Goal: Obtain resource: Obtain resource

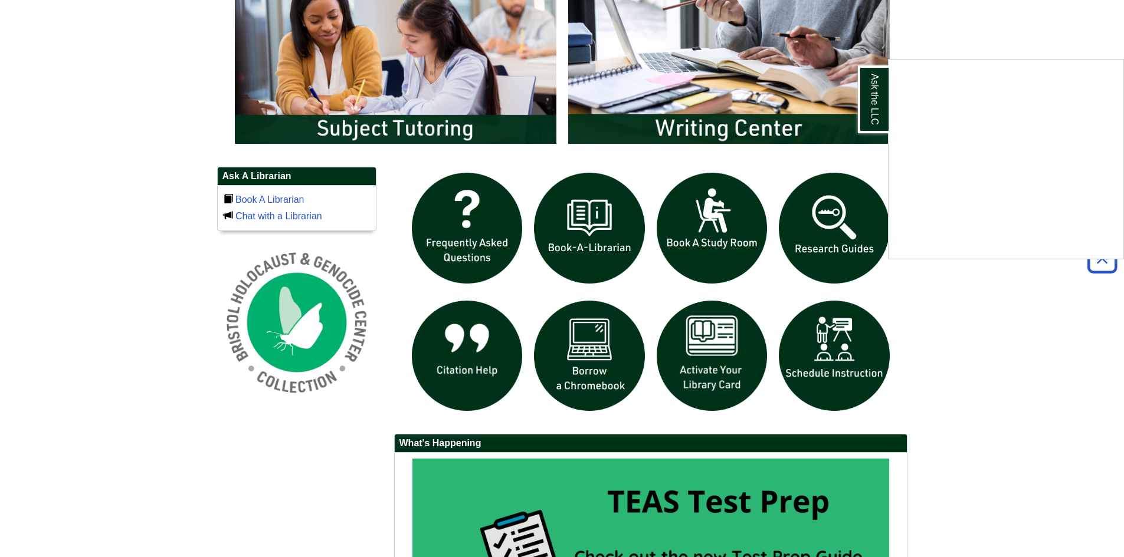
scroll to position [708, 0]
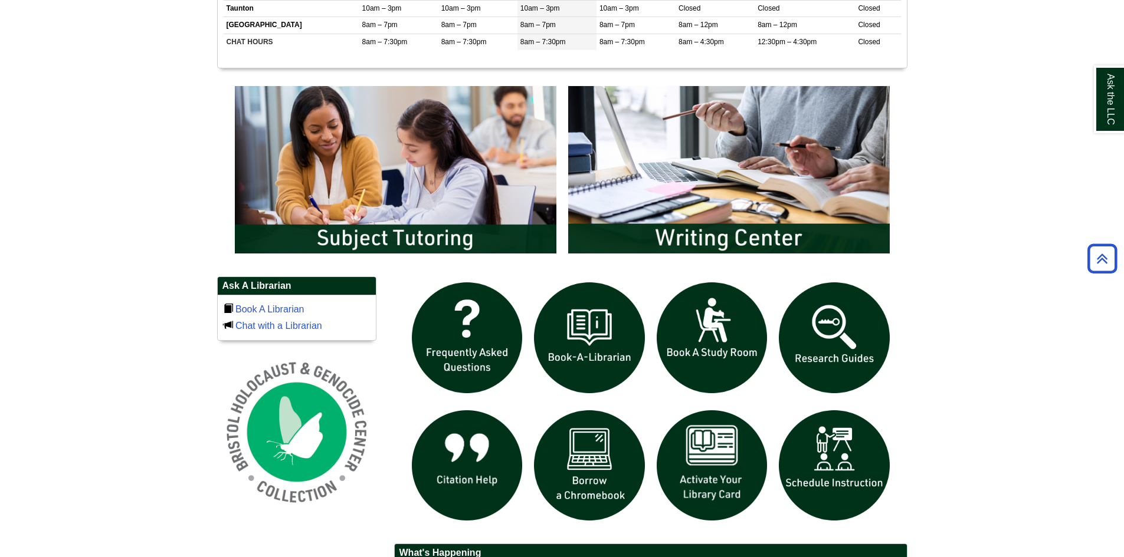
scroll to position [767, 0]
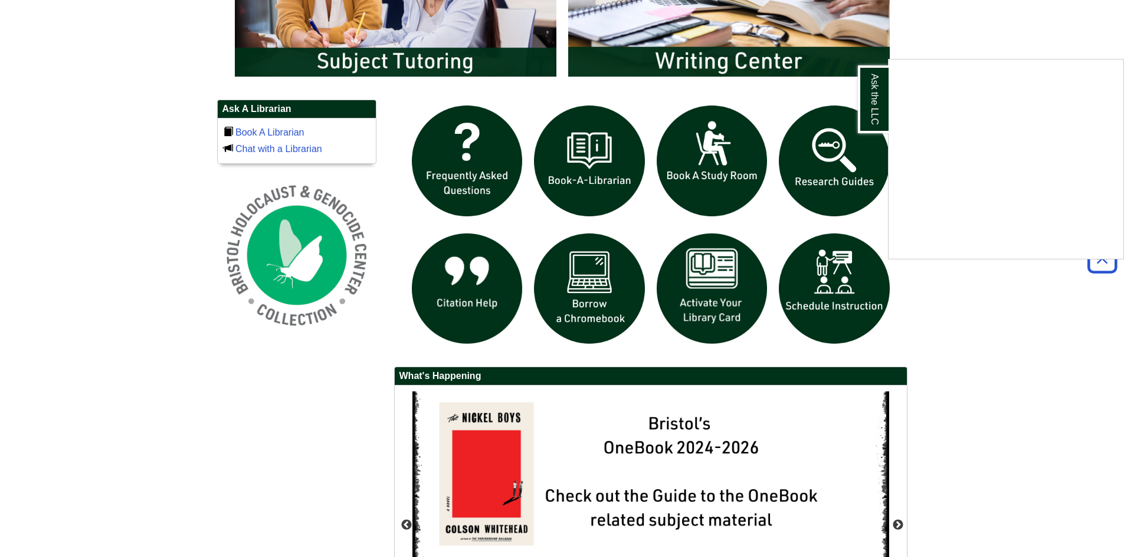
click at [722, 305] on div "Ask the LLC" at bounding box center [562, 278] width 1124 height 557
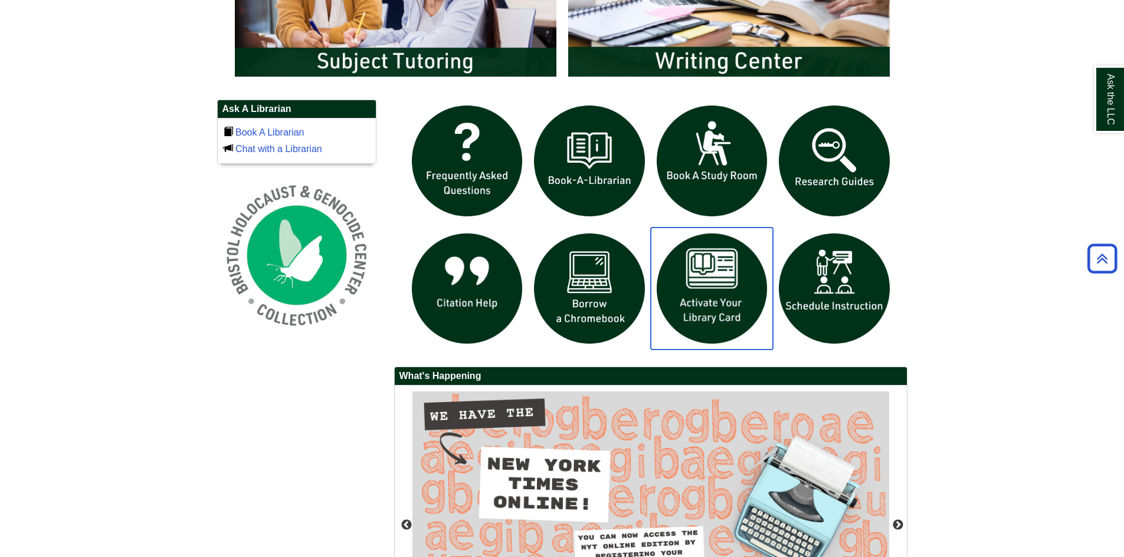
click at [711, 295] on img "slideshow" at bounding box center [712, 289] width 123 height 123
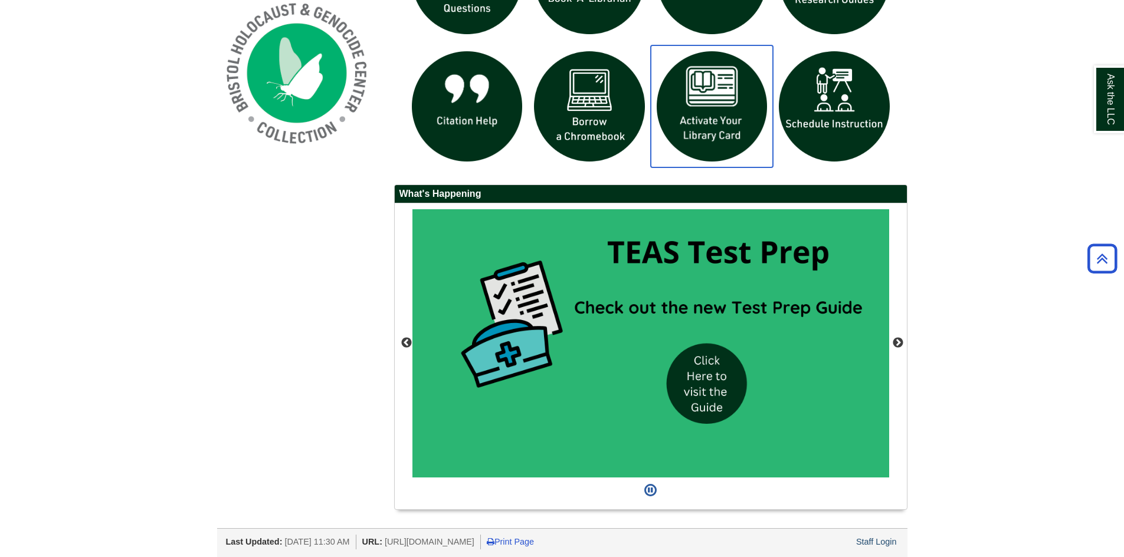
scroll to position [950, 0]
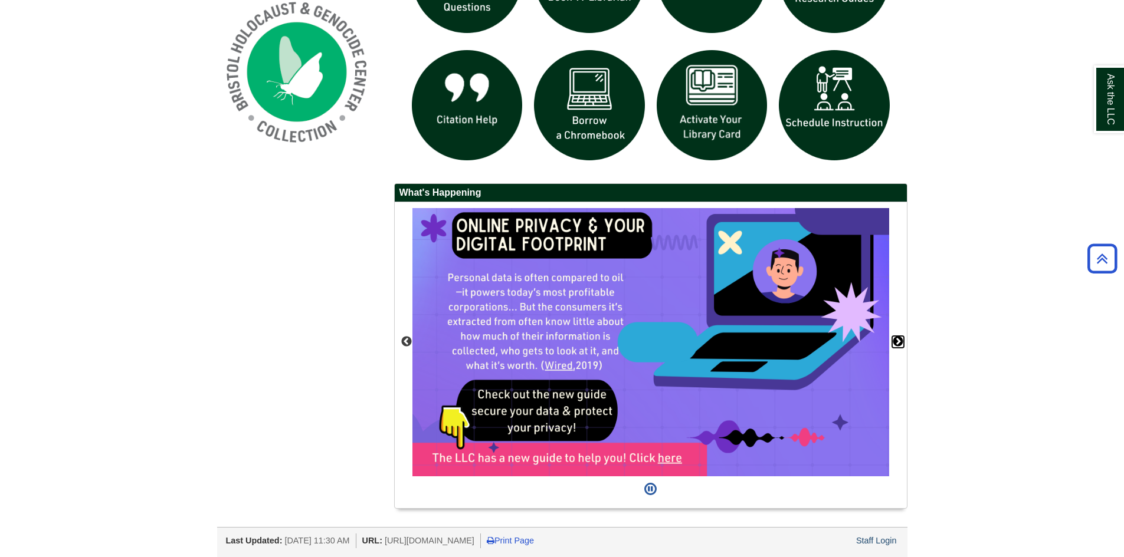
click at [898, 343] on button "Next" at bounding box center [898, 342] width 12 height 12
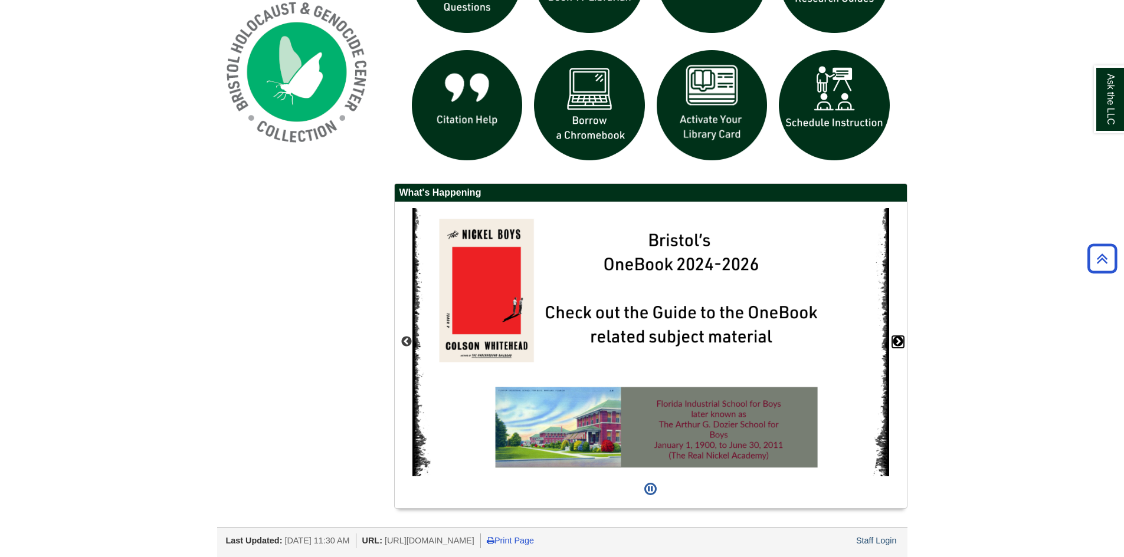
click at [898, 343] on button "Next" at bounding box center [898, 342] width 12 height 12
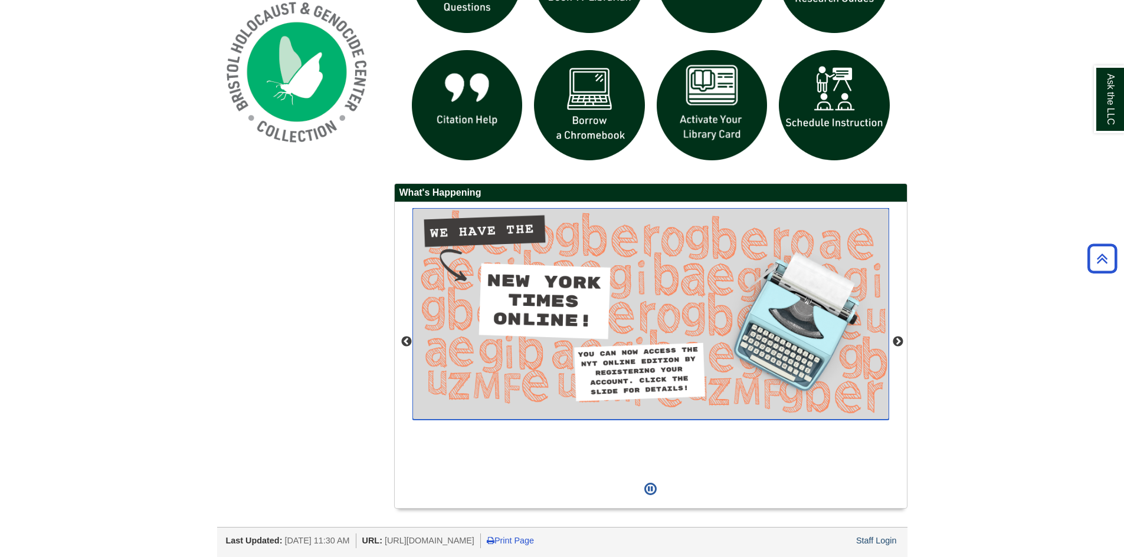
click at [683, 278] on img "slideshow" at bounding box center [650, 314] width 477 height 212
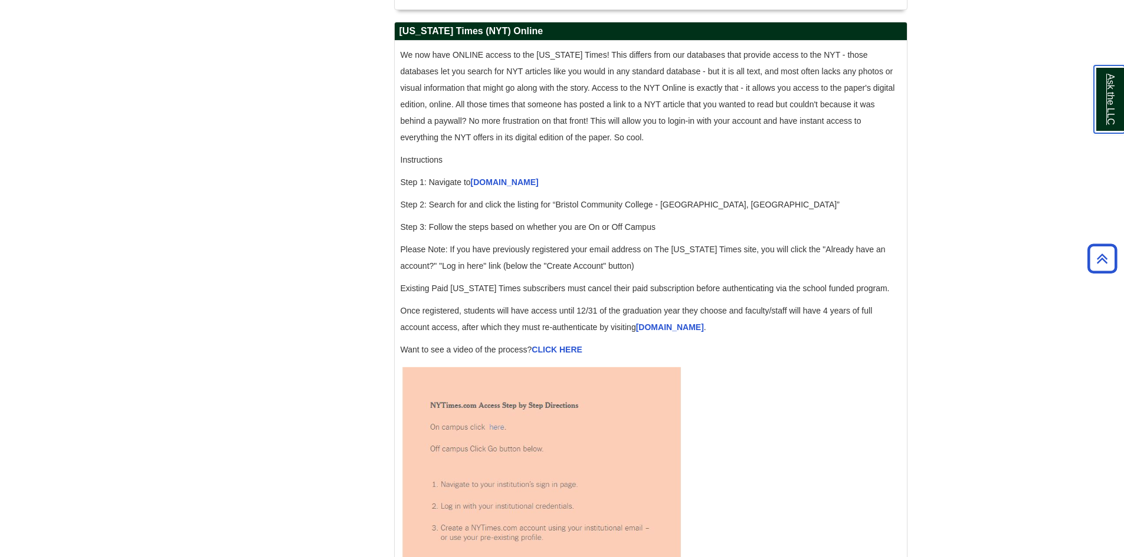
scroll to position [1239, 0]
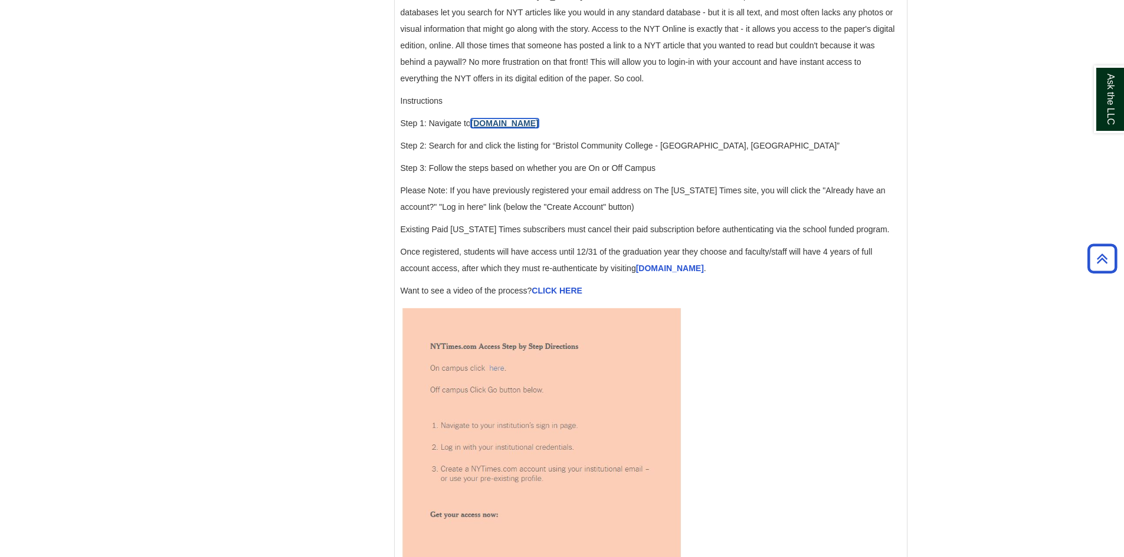
click at [500, 128] on link "accessnyt.com" at bounding box center [505, 123] width 68 height 9
